Goal: Task Accomplishment & Management: Use online tool/utility

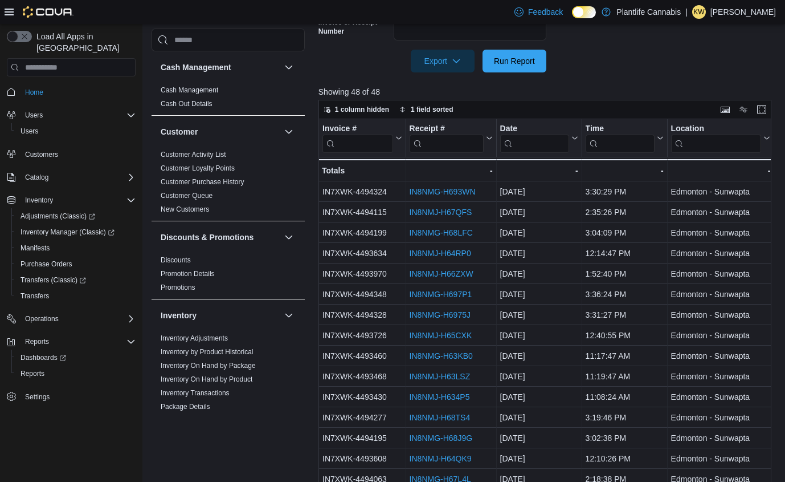
scroll to position [609, 0]
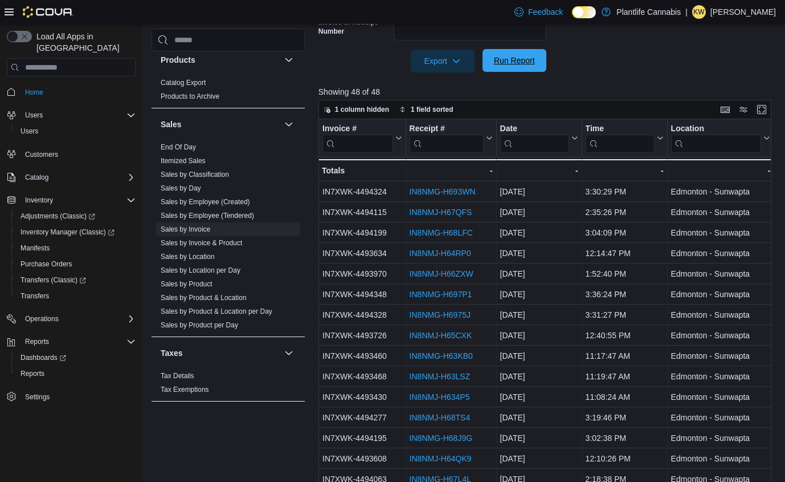
click at [518, 58] on span "Run Report" at bounding box center [514, 60] width 41 height 11
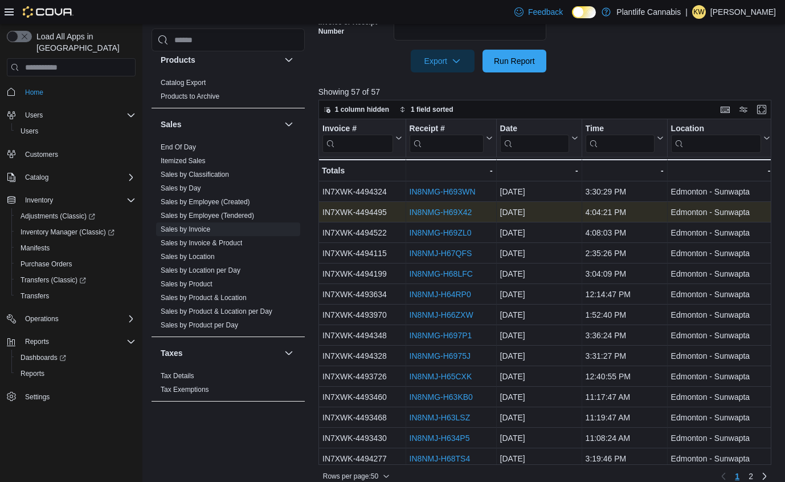
click at [467, 213] on link "IN8NMG-H69X42" at bounding box center [440, 211] width 63 height 9
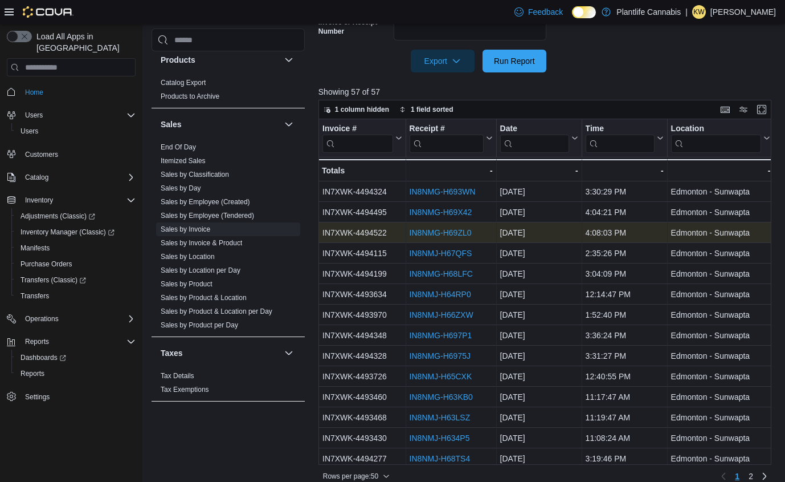
click at [457, 233] on link "IN8NMG-H69ZL0" at bounding box center [440, 232] width 62 height 9
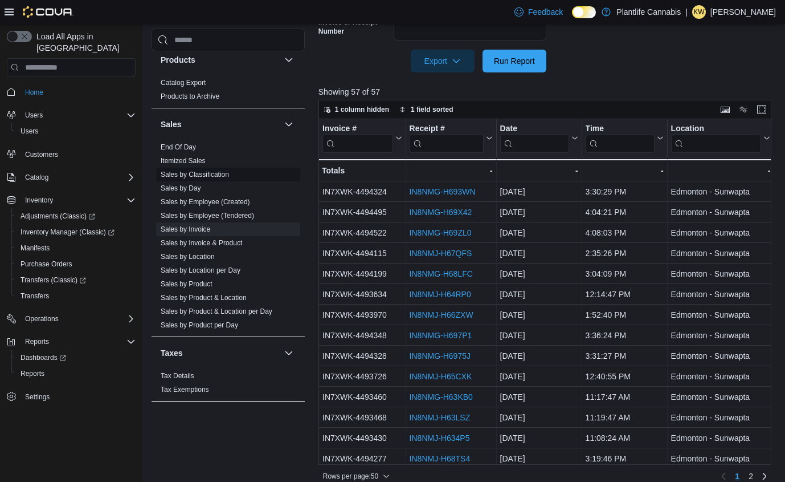
click at [199, 174] on link "Sales by Classification" at bounding box center [195, 174] width 68 height 8
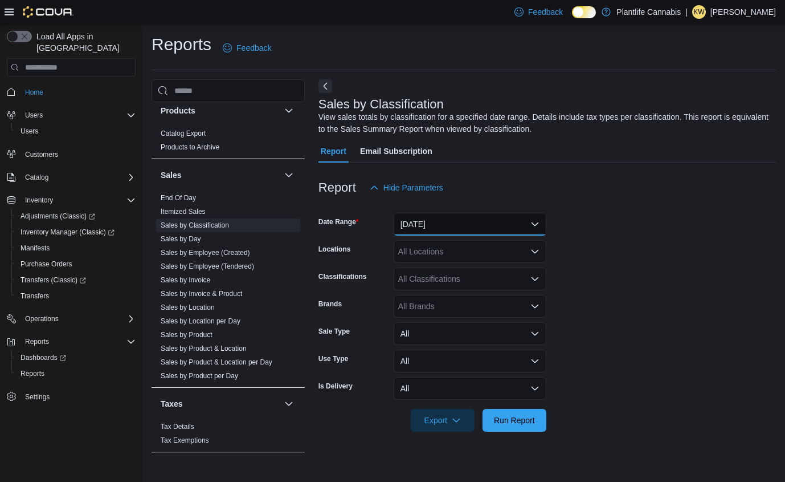
click at [437, 221] on button "Yesterday" at bounding box center [470, 224] width 153 height 23
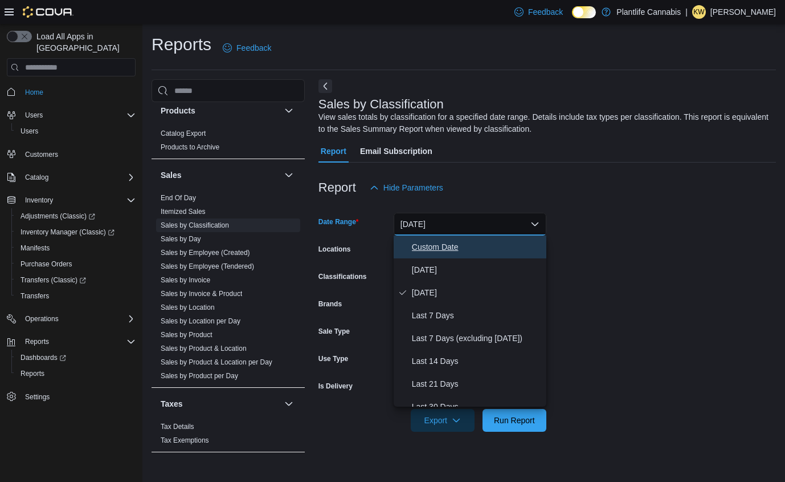
click at [431, 249] on span "Custom Date" at bounding box center [477, 247] width 130 height 14
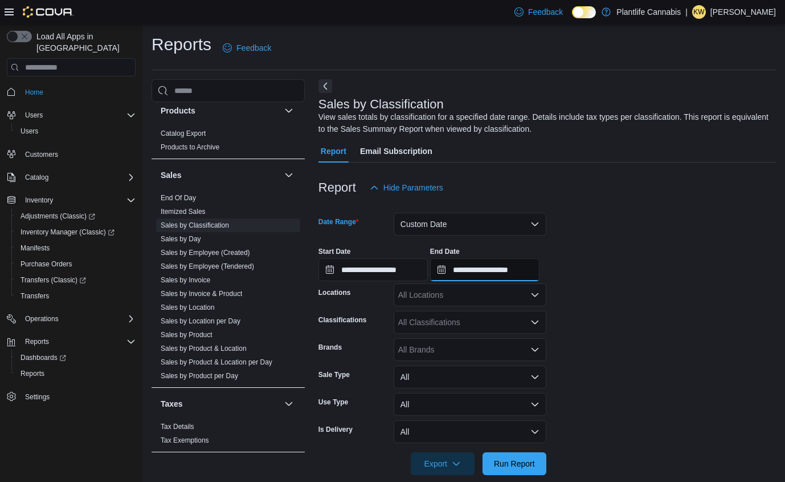
click at [490, 271] on input "**********" at bounding box center [484, 269] width 109 height 23
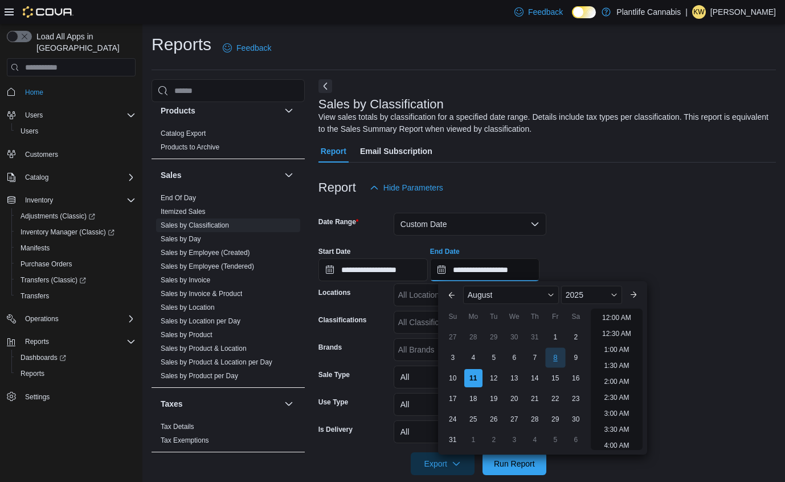
scroll to position [627, 0]
click at [462, 232] on button "Custom Date" at bounding box center [470, 224] width 153 height 23
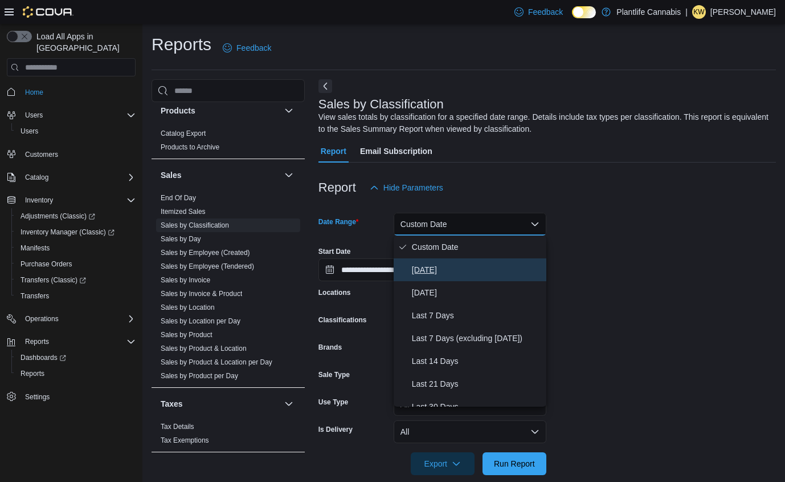
click at [455, 269] on span "Today" at bounding box center [477, 270] width 130 height 14
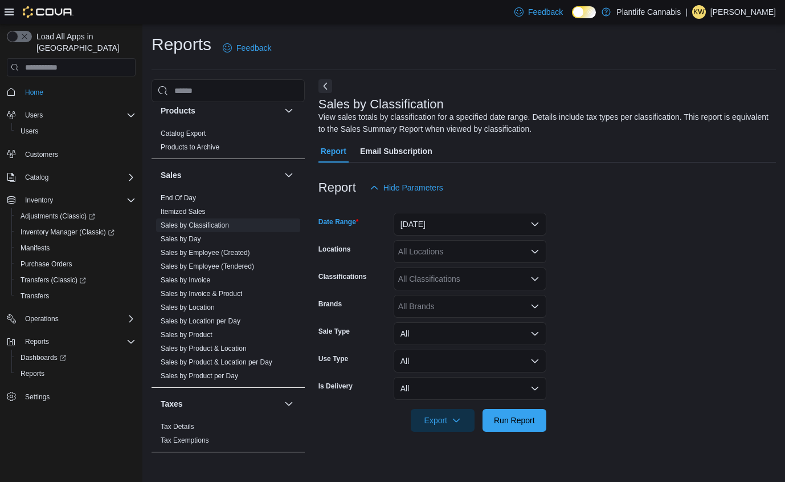
click at [437, 284] on div "All Classifications" at bounding box center [470, 278] width 153 height 23
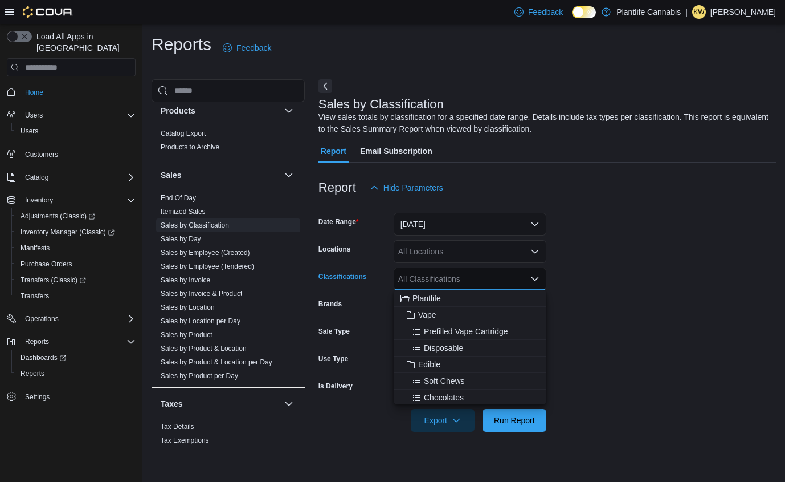
click at [441, 251] on div "All Locations" at bounding box center [470, 251] width 153 height 23
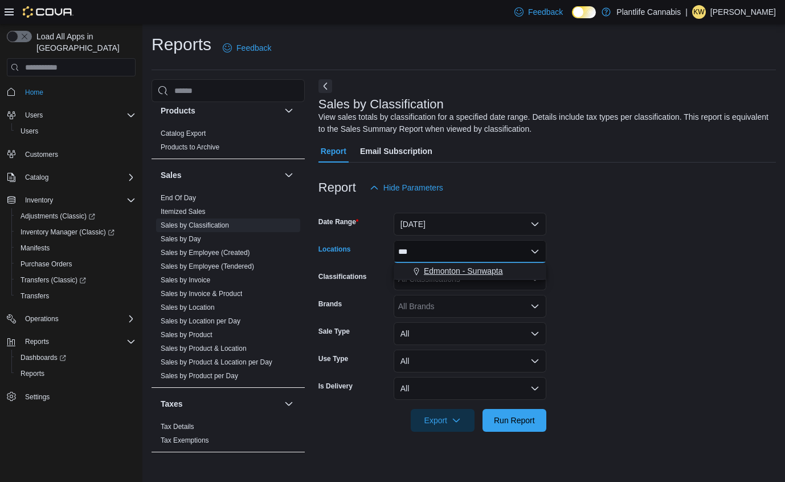
type input "***"
click at [470, 269] on span "Edmonton - Sunwapta" at bounding box center [463, 270] width 79 height 11
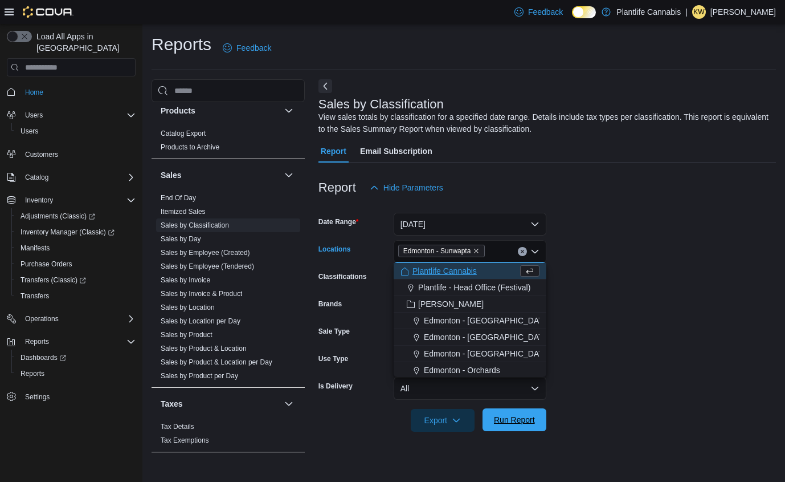
click at [526, 425] on span "Run Report" at bounding box center [514, 419] width 41 height 11
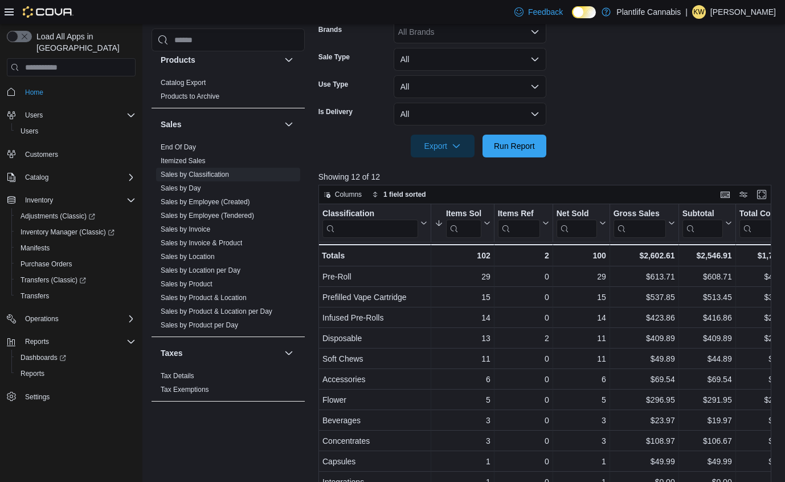
scroll to position [287, 0]
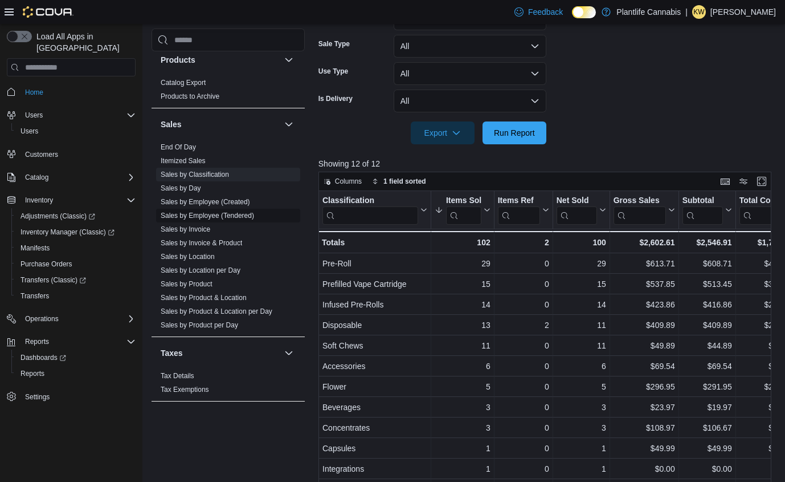
click at [223, 211] on link "Sales by Employee (Tendered)" at bounding box center [207, 215] width 93 height 8
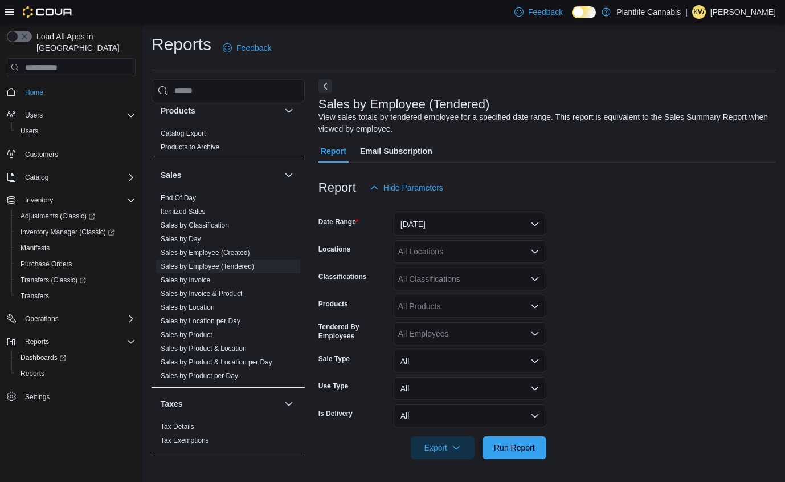
click at [436, 211] on div at bounding box center [548, 206] width 458 height 14
click at [436, 229] on button "Yesterday" at bounding box center [470, 224] width 153 height 23
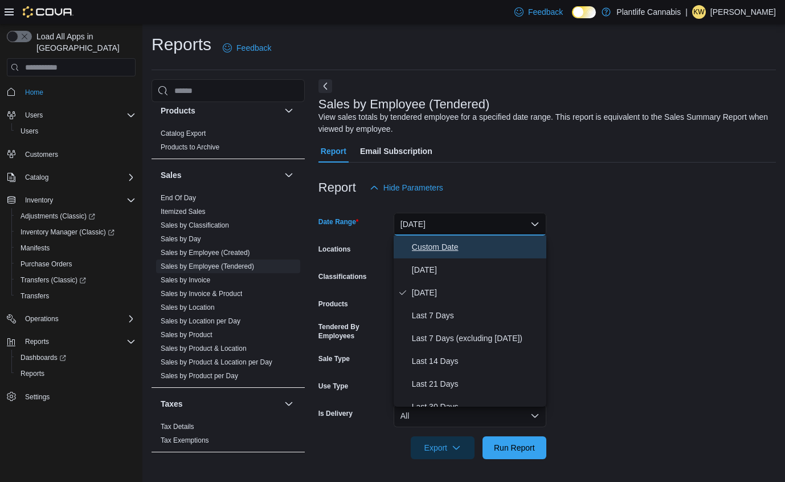
click at [417, 249] on span "Custom Date" at bounding box center [477, 247] width 130 height 14
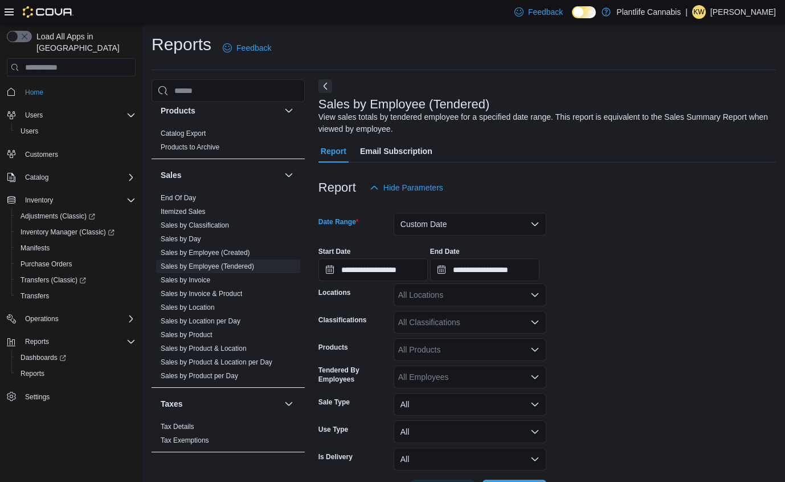
click at [499, 281] on div at bounding box center [548, 282] width 458 height 2
click at [514, 276] on input "**********" at bounding box center [484, 269] width 109 height 23
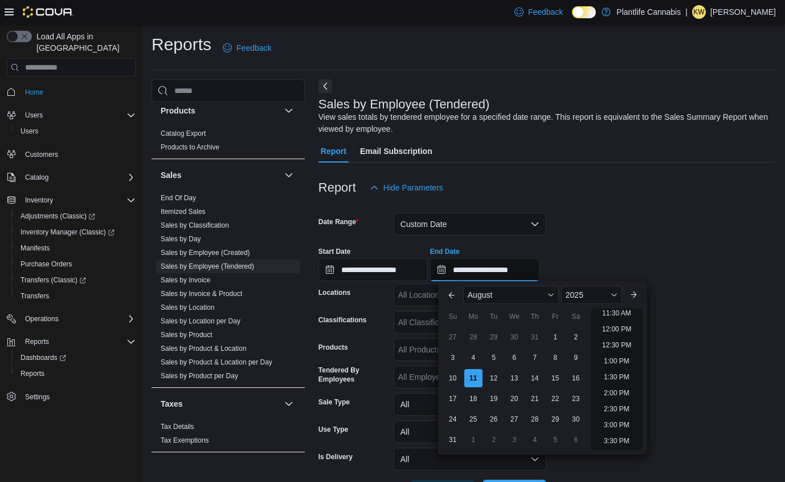
scroll to position [366, 0]
click at [614, 335] on li "12:00 PM" at bounding box center [617, 335] width 38 height 14
type input "**********"
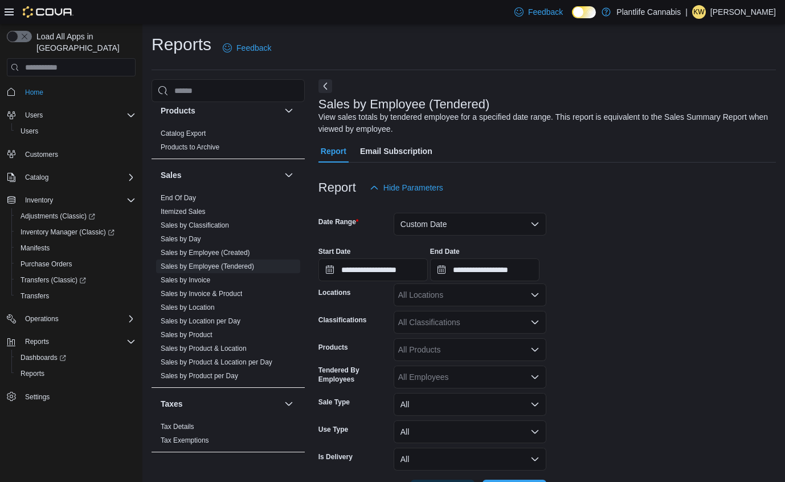
click at [442, 290] on div "All Locations" at bounding box center [470, 294] width 153 height 23
type input "***"
click at [447, 307] on button "Edmonton - Sunwapta" at bounding box center [470, 314] width 153 height 17
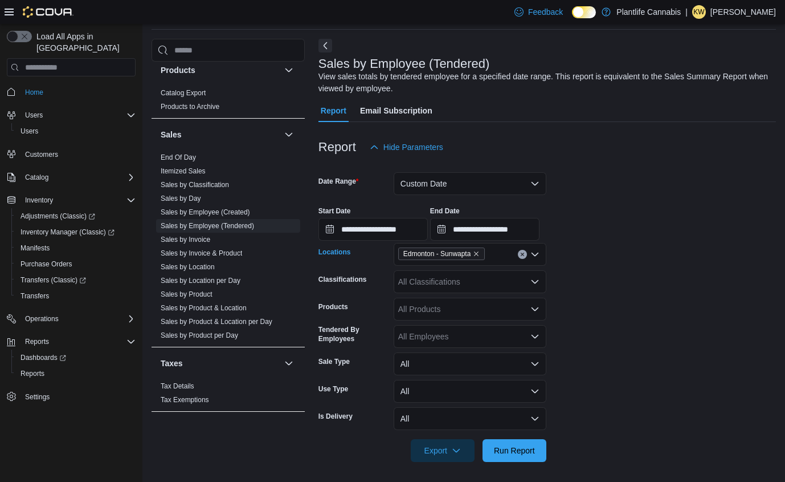
scroll to position [43, 0]
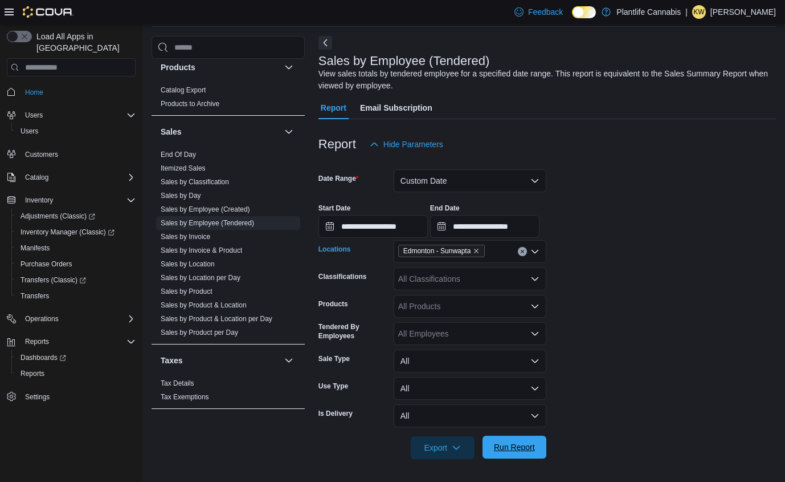
click at [520, 442] on span "Run Report" at bounding box center [514, 446] width 41 height 11
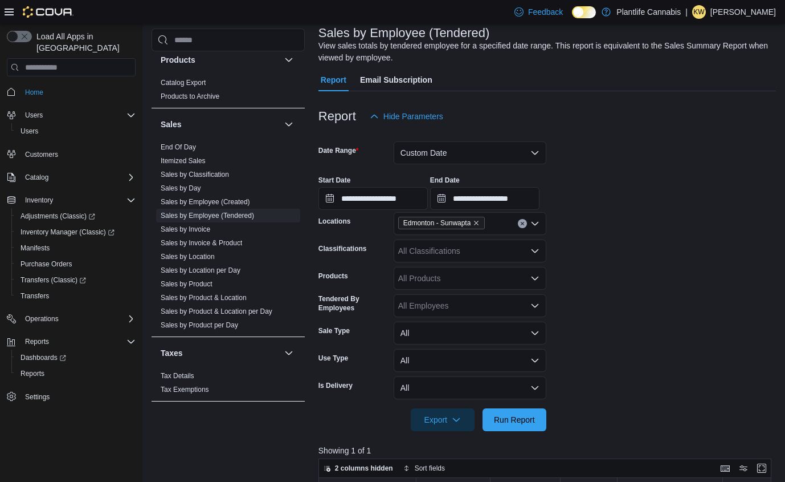
scroll to position [19, 0]
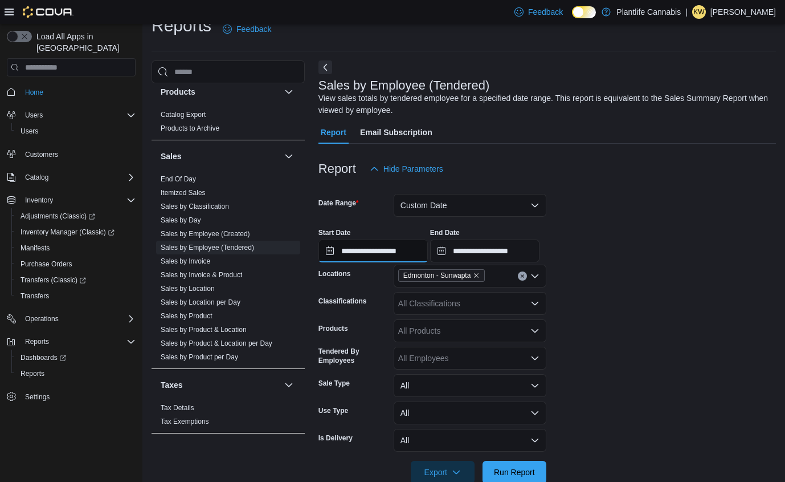
click at [386, 247] on input "**********" at bounding box center [373, 250] width 109 height 23
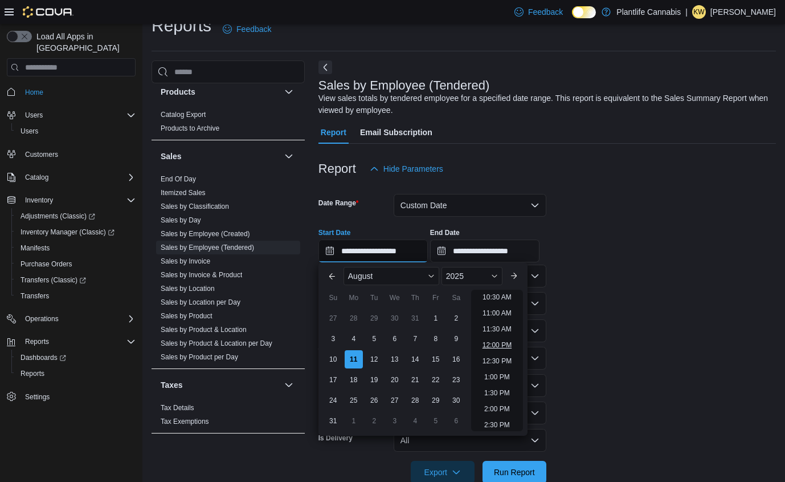
scroll to position [350, 0]
click at [500, 332] on li "12:00 PM" at bounding box center [497, 332] width 38 height 14
type input "**********"
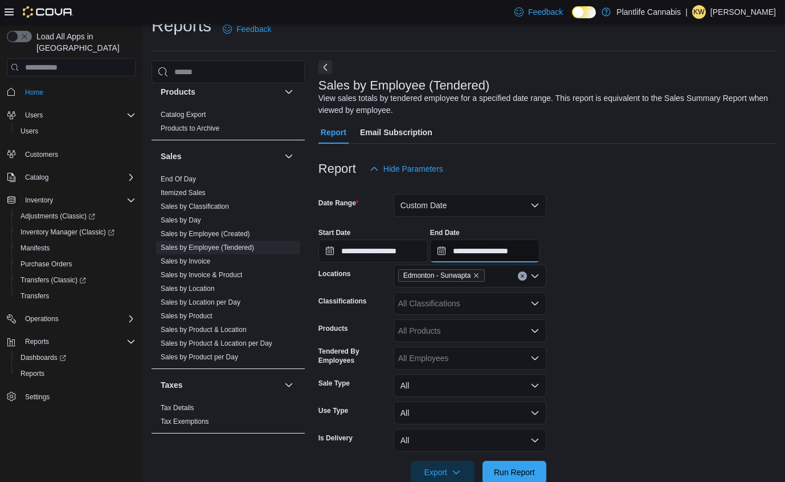
click at [532, 254] on input "**********" at bounding box center [484, 250] width 109 height 23
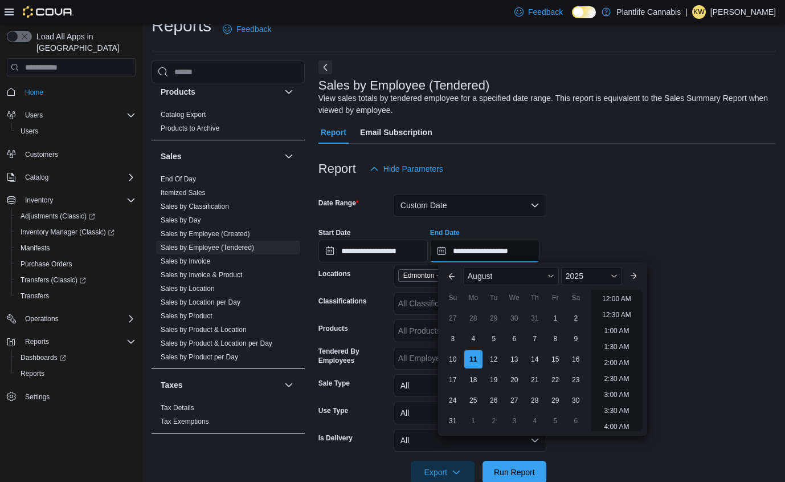
scroll to position [418, 0]
click at [621, 327] on li "2:00 PM" at bounding box center [617, 327] width 35 height 14
type input "**********"
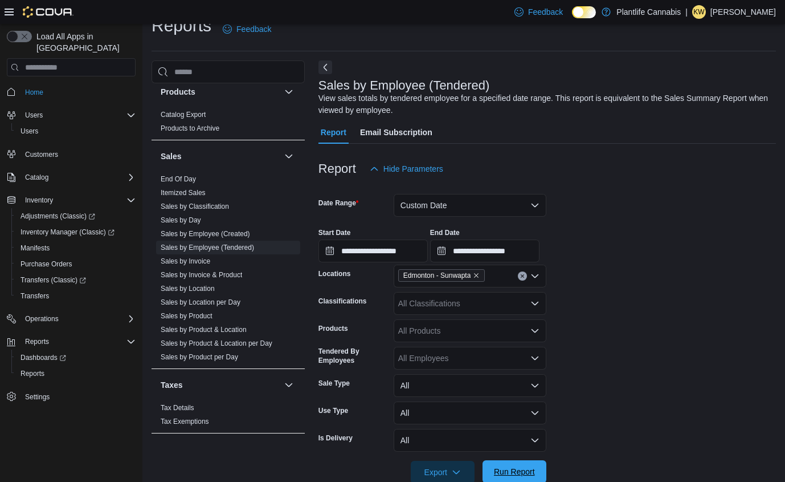
click at [510, 473] on span "Run Report" at bounding box center [514, 471] width 41 height 11
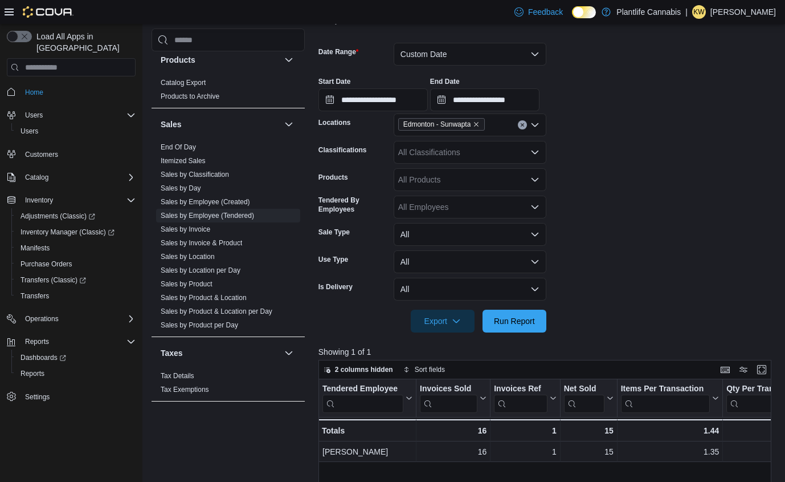
scroll to position [172, 0]
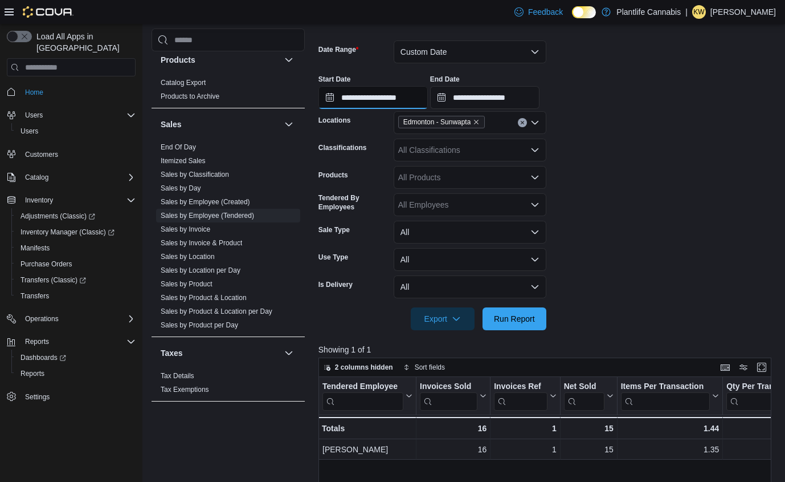
click at [402, 98] on input "**********" at bounding box center [373, 97] width 109 height 23
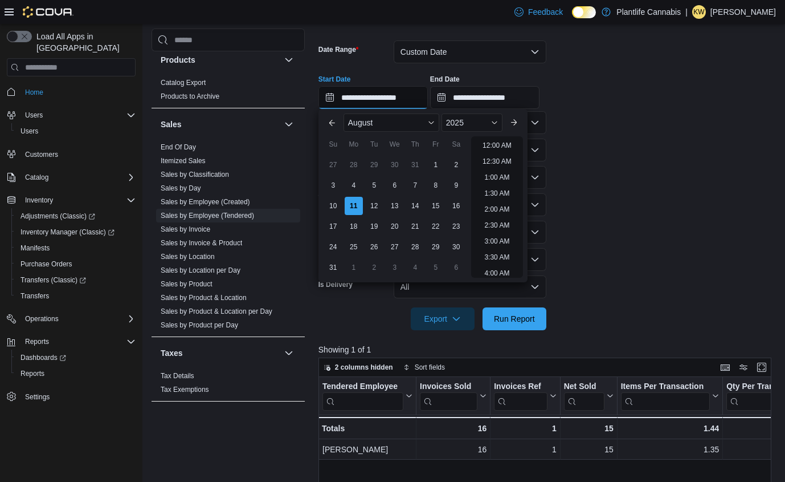
scroll to position [418, 0]
click at [494, 172] on li "2:00 PM" at bounding box center [497, 174] width 35 height 14
type input "**********"
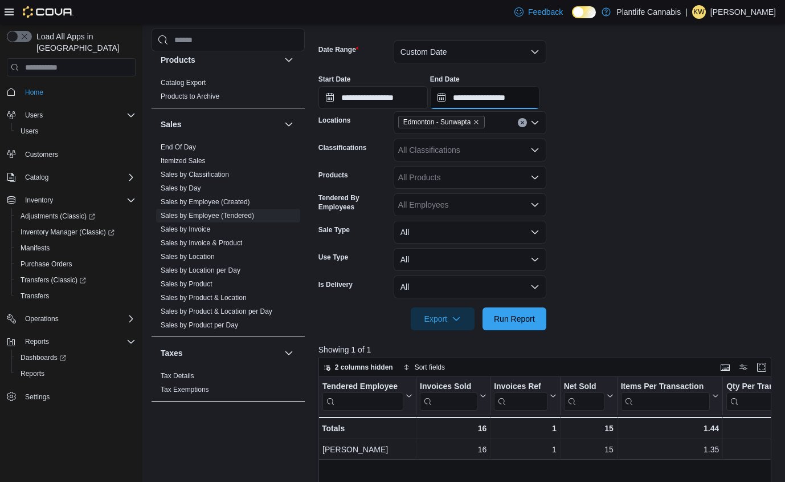
click at [521, 99] on input "**********" at bounding box center [484, 97] width 109 height 23
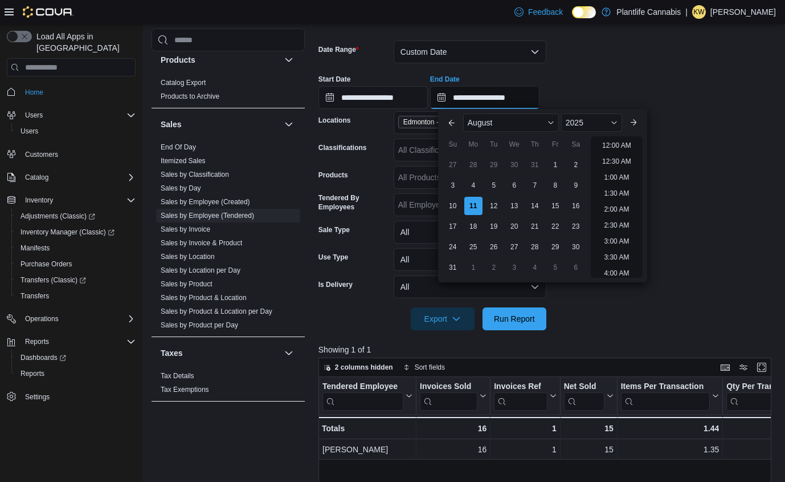
scroll to position [482, 0]
click at [612, 188] on li "4:30 PM" at bounding box center [617, 190] width 35 height 14
type input "**********"
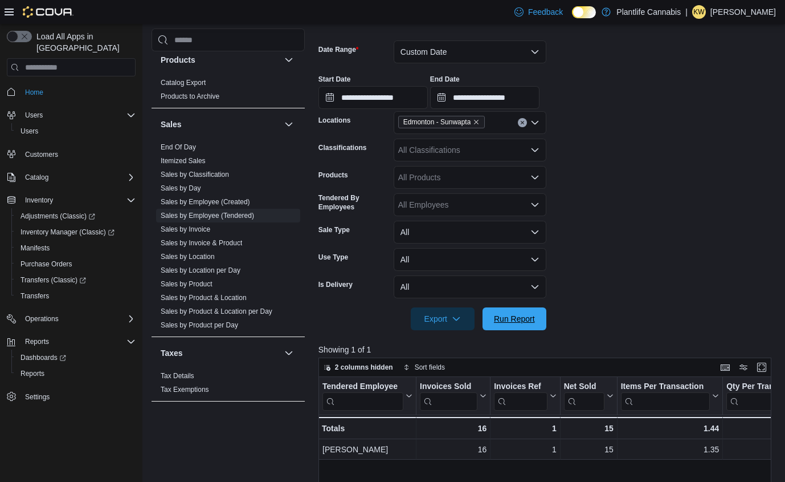
click at [524, 313] on span "Run Report" at bounding box center [514, 318] width 41 height 11
click at [191, 231] on link "Sales by Invoice" at bounding box center [186, 229] width 50 height 8
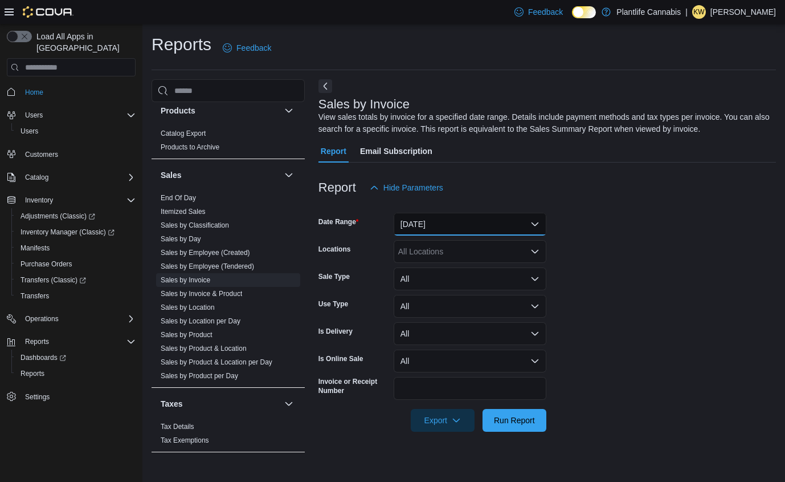
click at [471, 231] on button "Yesterday" at bounding box center [470, 224] width 153 height 23
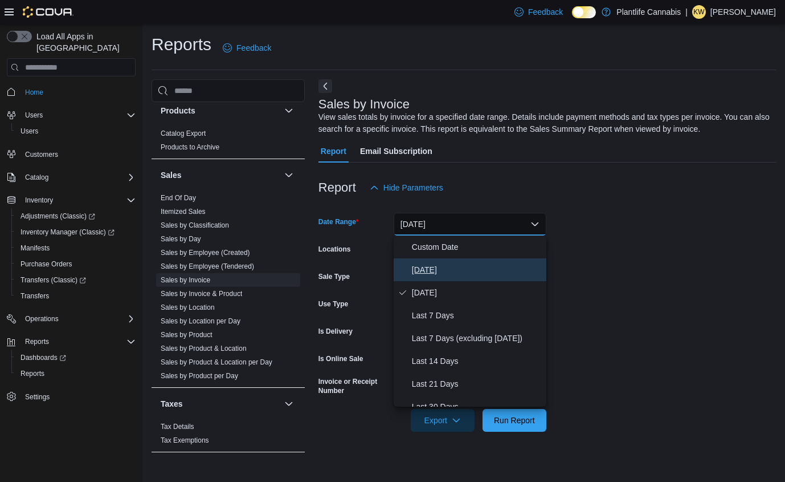
click at [457, 266] on span "Today" at bounding box center [477, 270] width 130 height 14
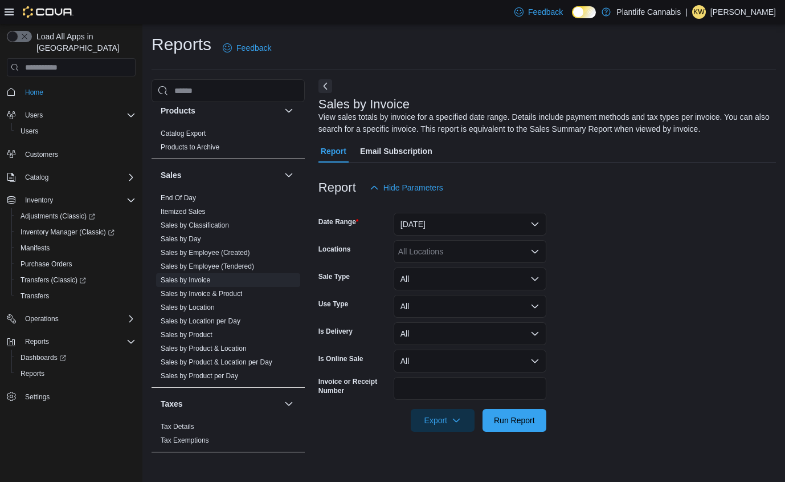
click at [456, 242] on div "All Locations" at bounding box center [470, 251] width 153 height 23
type input "***"
click at [450, 267] on span "Edmonton - Sunwapta" at bounding box center [463, 270] width 79 height 11
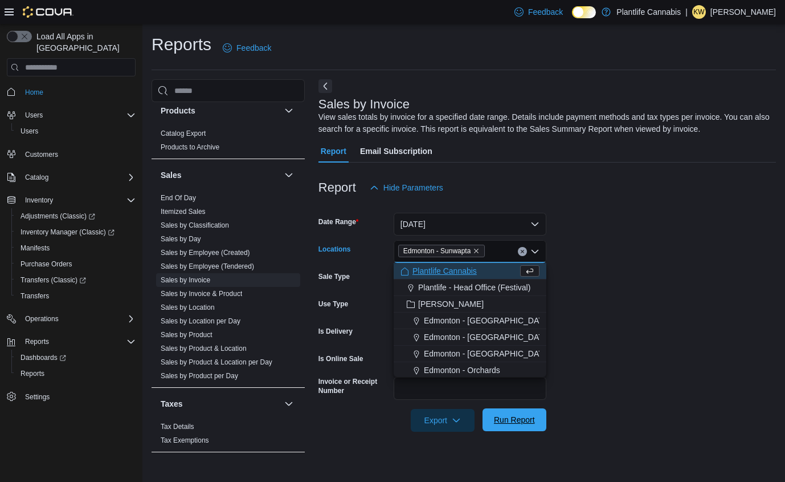
click at [510, 415] on span "Run Report" at bounding box center [514, 419] width 41 height 11
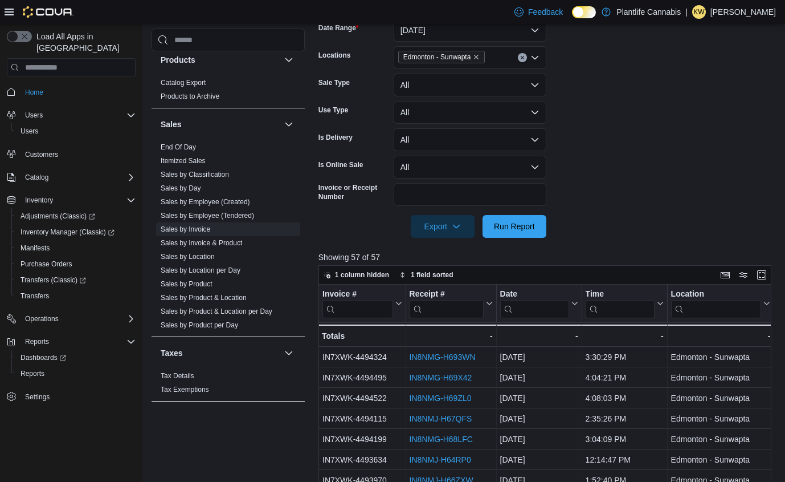
scroll to position [196, 0]
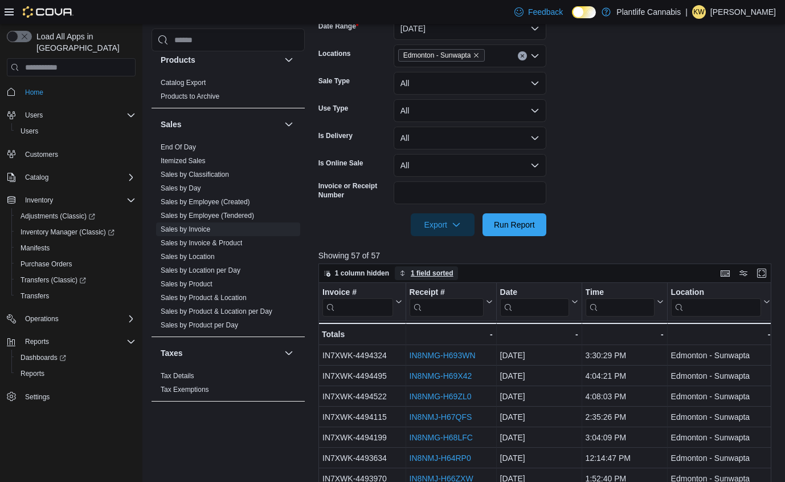
click at [439, 271] on span "1 field sorted" at bounding box center [432, 272] width 43 height 9
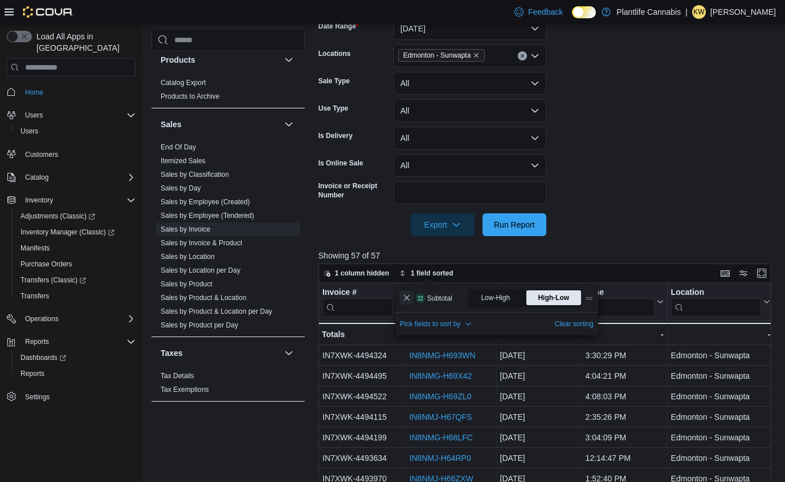
click at [410, 298] on button "Remove Subtotal from data grid sort" at bounding box center [407, 298] width 14 height 14
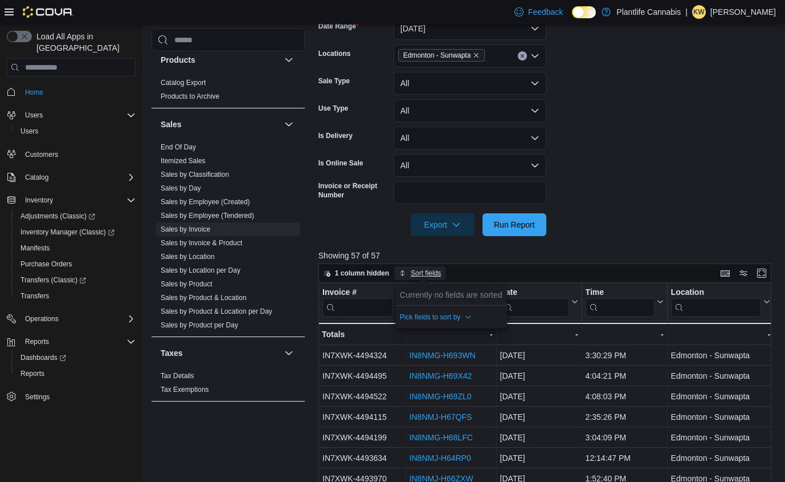
click at [429, 275] on span "Sort fields" at bounding box center [426, 272] width 30 height 9
click at [435, 275] on span "Sort fields" at bounding box center [426, 272] width 30 height 9
click at [442, 316] on span "Pick fields to sort by" at bounding box center [430, 316] width 61 height 9
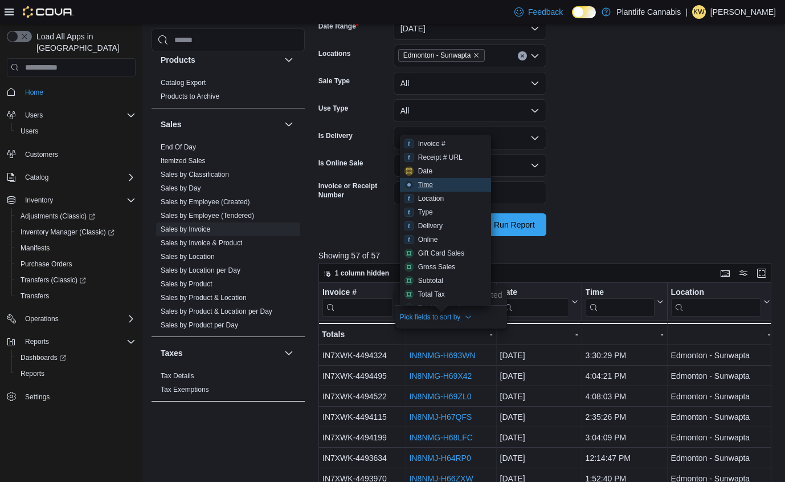
click at [427, 186] on div "Time" at bounding box center [425, 184] width 15 height 9
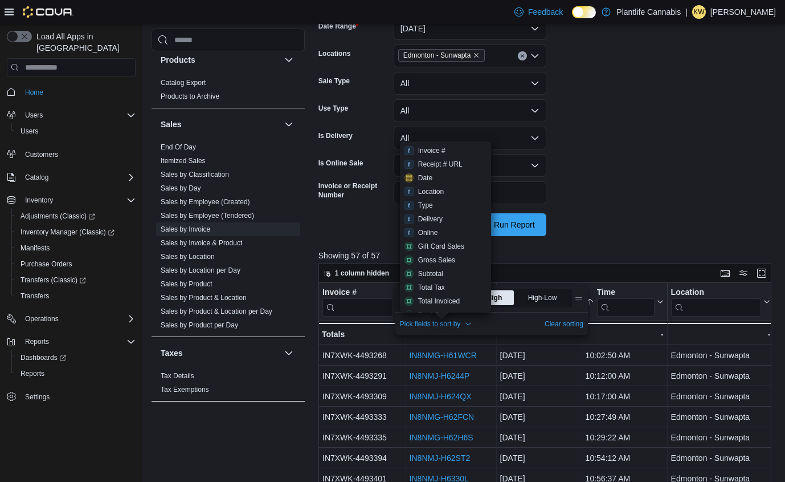
click at [587, 206] on div at bounding box center [548, 208] width 458 height 9
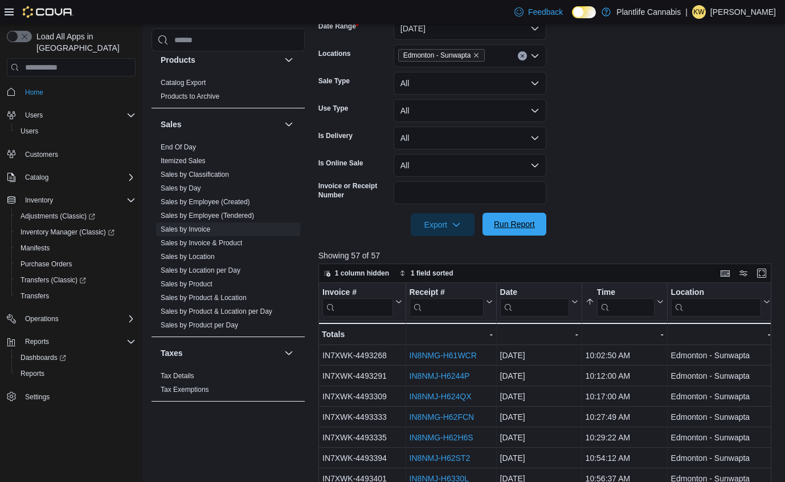
click at [530, 222] on span "Run Report" at bounding box center [514, 223] width 41 height 11
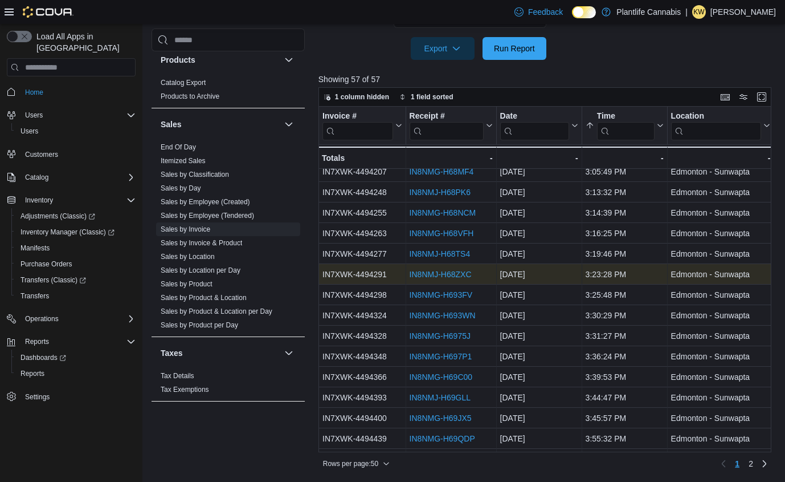
scroll to position [743, 0]
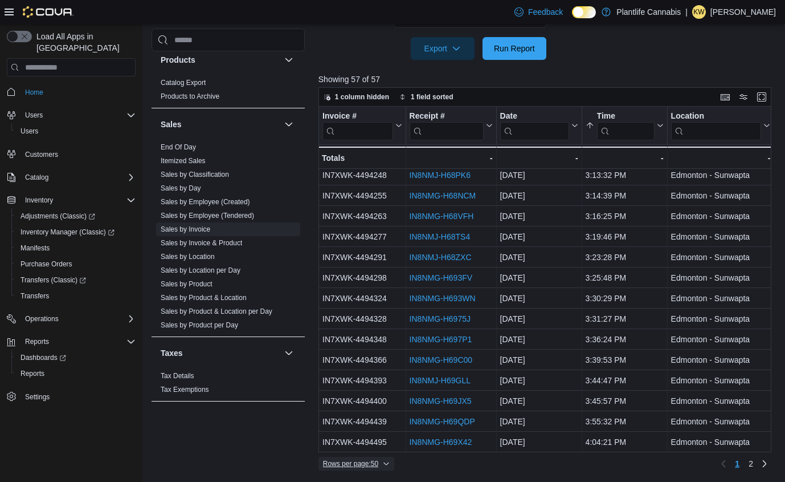
click at [377, 462] on span "Rows per page : 50" at bounding box center [350, 463] width 55 height 9
click at [379, 439] on span "100 rows" at bounding box center [375, 439] width 36 height 9
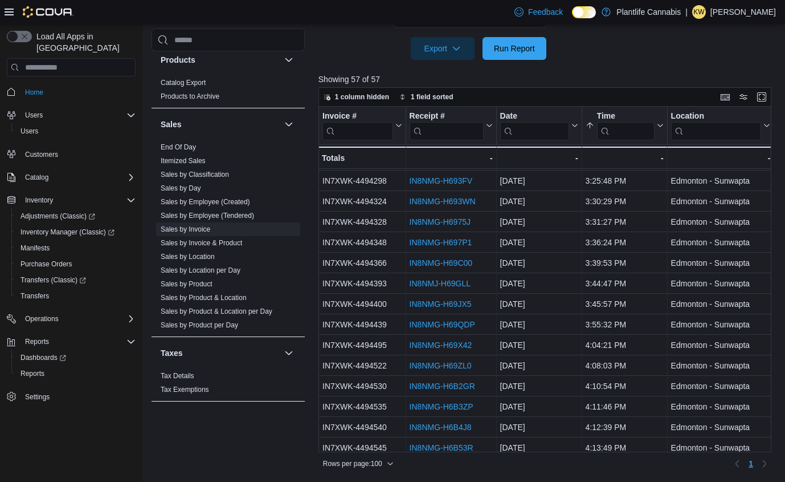
scroll to position [886, 0]
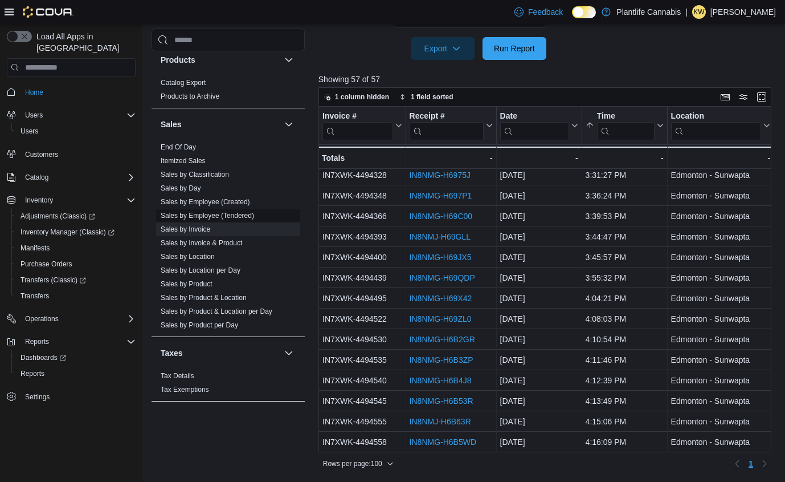
click at [243, 215] on link "Sales by Employee (Tendered)" at bounding box center [207, 215] width 93 height 8
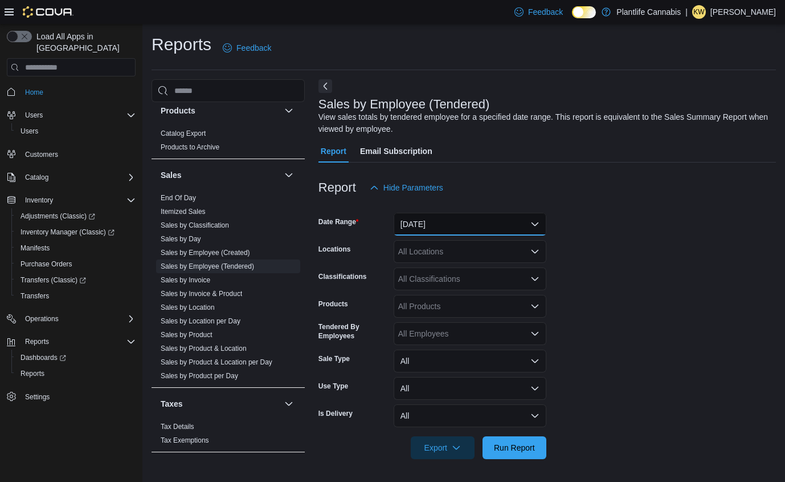
click at [448, 226] on button "Yesterday" at bounding box center [470, 224] width 153 height 23
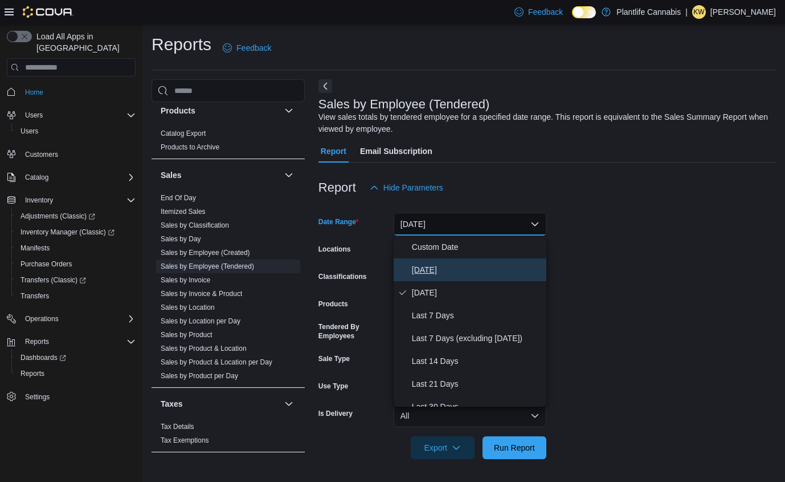
click at [445, 262] on button "Today" at bounding box center [470, 269] width 153 height 23
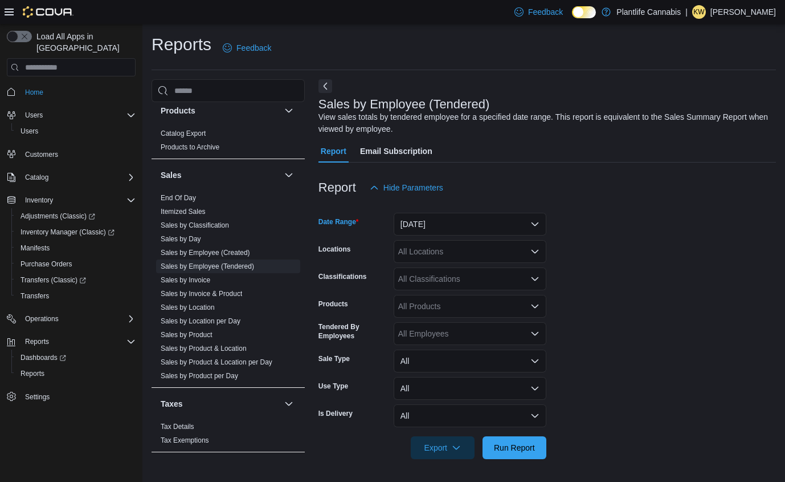
click at [443, 253] on div "All Locations" at bounding box center [470, 251] width 153 height 23
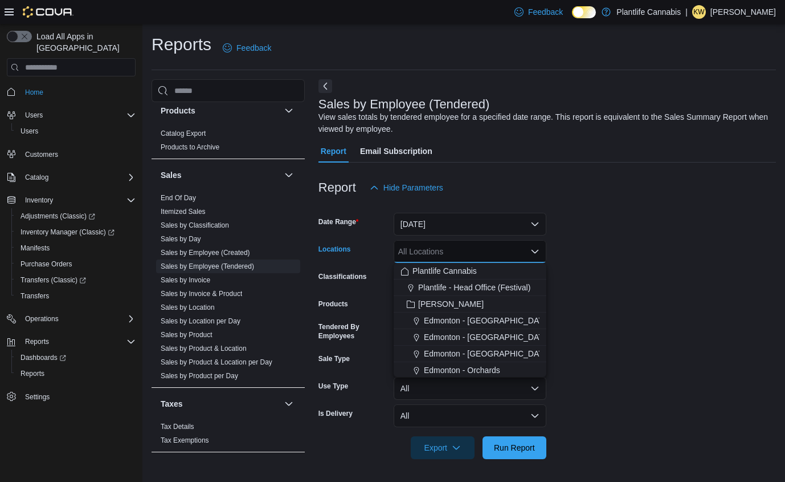
click at [589, 250] on form "Date Range Today Locations All Locations Combo box. Selected. Combo box input. …" at bounding box center [548, 329] width 458 height 260
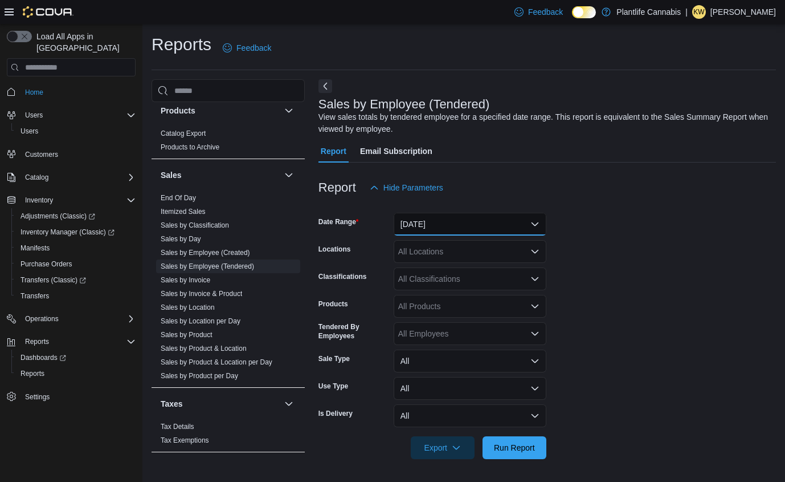
click at [453, 223] on button "Today" at bounding box center [470, 224] width 153 height 23
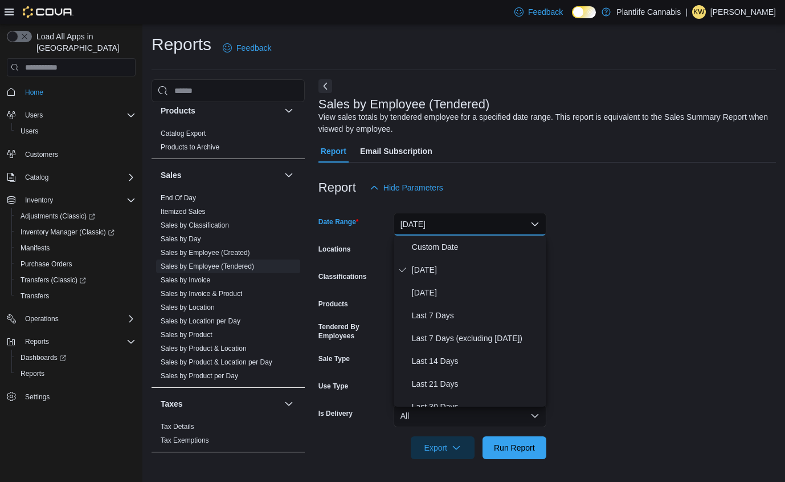
click at [633, 246] on form "Date Range Today Locations All Locations Classifications All Classifications Pr…" at bounding box center [548, 329] width 458 height 260
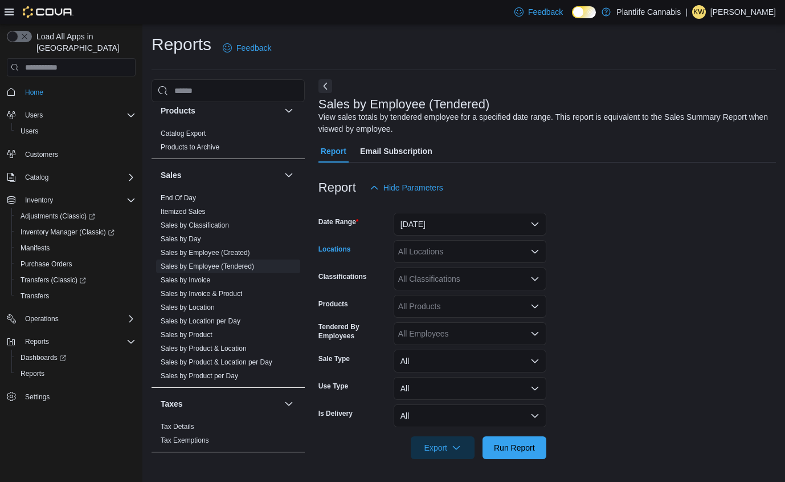
click at [466, 243] on div "All Locations" at bounding box center [470, 251] width 153 height 23
type input "***"
click at [461, 268] on span "Edmonton - Sunwapta" at bounding box center [463, 270] width 79 height 11
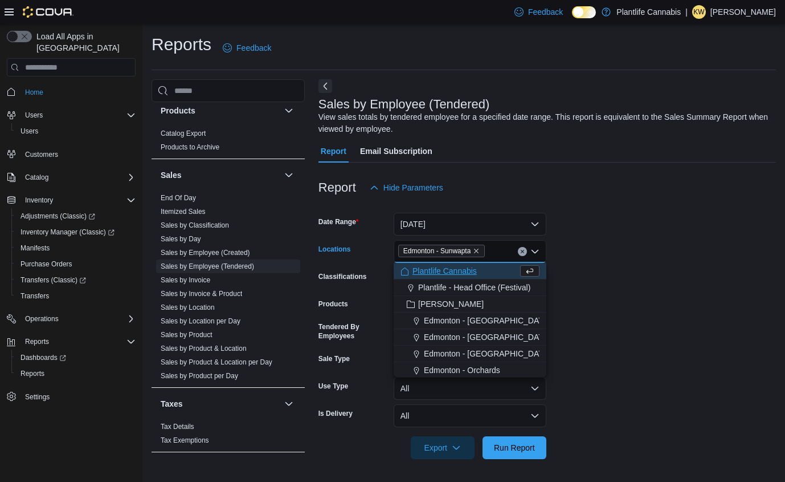
click at [683, 278] on form "Date Range Today Locations Edmonton - Sunwapta Combo box. Selected. Edmonton - …" at bounding box center [548, 329] width 458 height 260
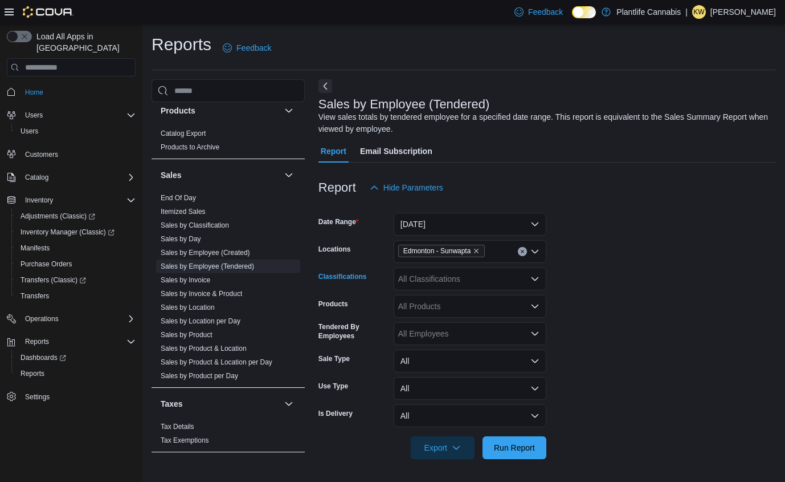
click at [488, 276] on div "All Classifications" at bounding box center [470, 278] width 153 height 23
type input "**"
click at [467, 296] on span "Accessory Group" at bounding box center [448, 297] width 61 height 11
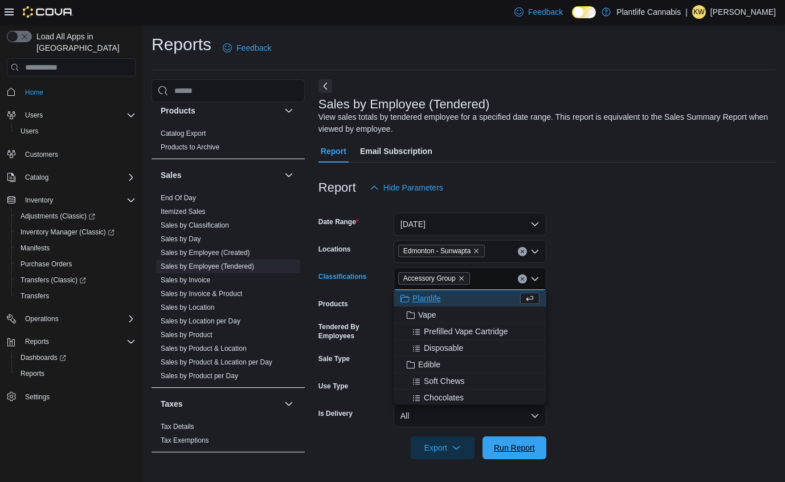
drag, startPoint x: 526, startPoint y: 445, endPoint x: 552, endPoint y: 406, distance: 47.6
click at [524, 445] on span "Run Report" at bounding box center [514, 447] width 41 height 11
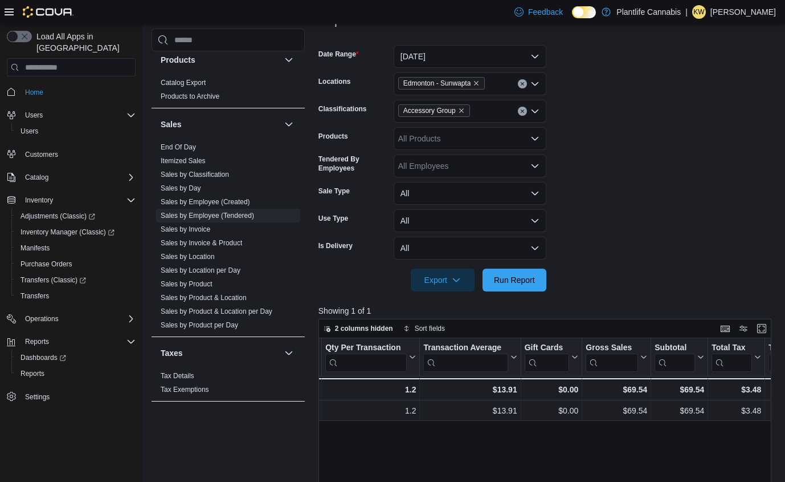
scroll to position [140, 0]
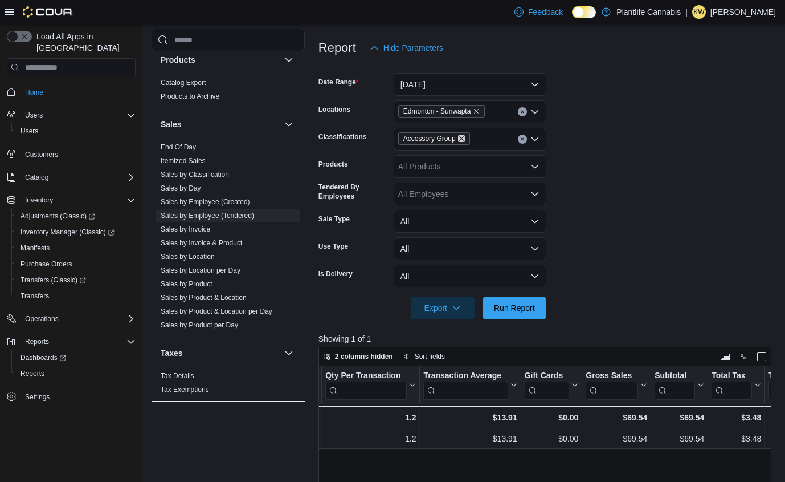
click at [465, 139] on icon "Remove Accessory Group from selection in this group" at bounding box center [461, 138] width 7 height 7
click at [514, 307] on span "Run Report" at bounding box center [514, 307] width 41 height 11
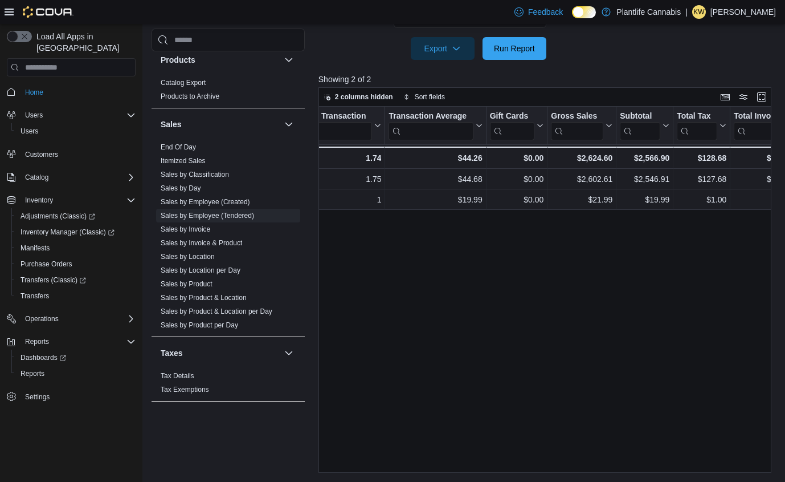
scroll to position [0, 441]
